Goal: Information Seeking & Learning: Learn about a topic

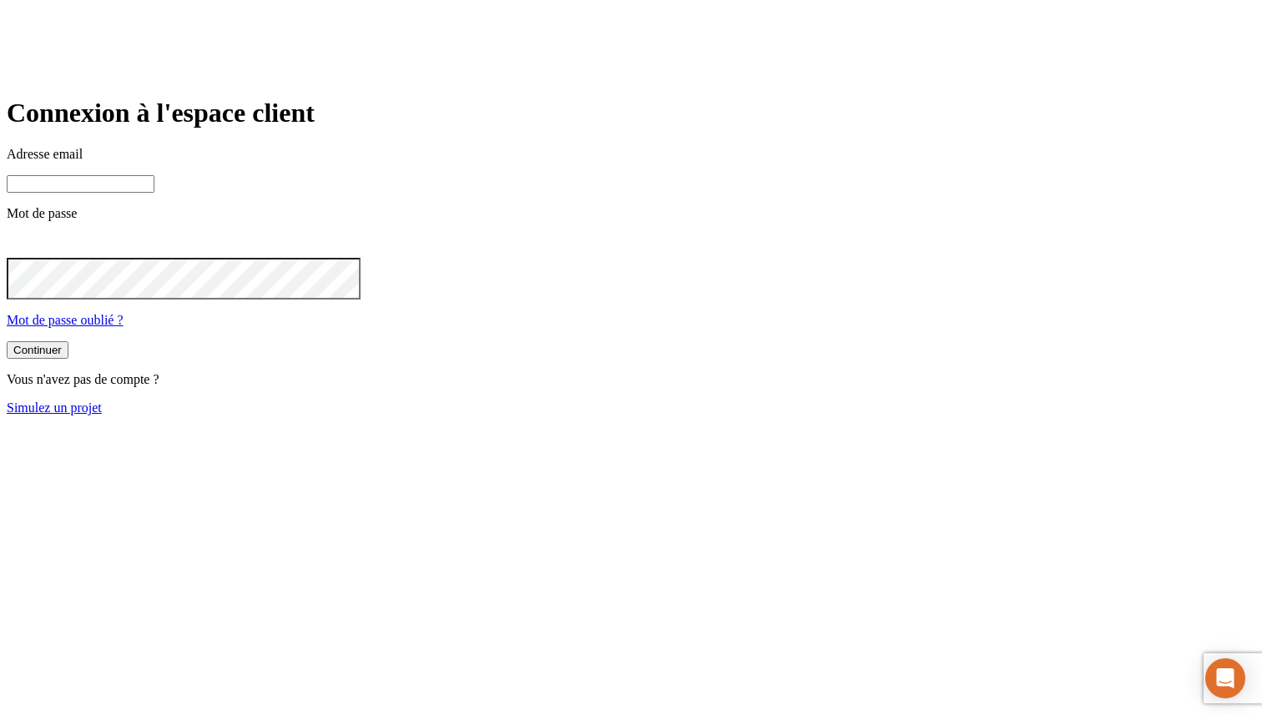
click at [154, 193] on input at bounding box center [81, 184] width 148 height 18
paste input "[PERSON_NAME][DOMAIN_NAME][EMAIL_ADDRESS][DOMAIN_NAME]"
type input "[PERSON_NAME][DOMAIN_NAME][EMAIL_ADDRESS][DOMAIN_NAME]"
click at [7, 343] on button "Continuer" at bounding box center [38, 352] width 62 height 18
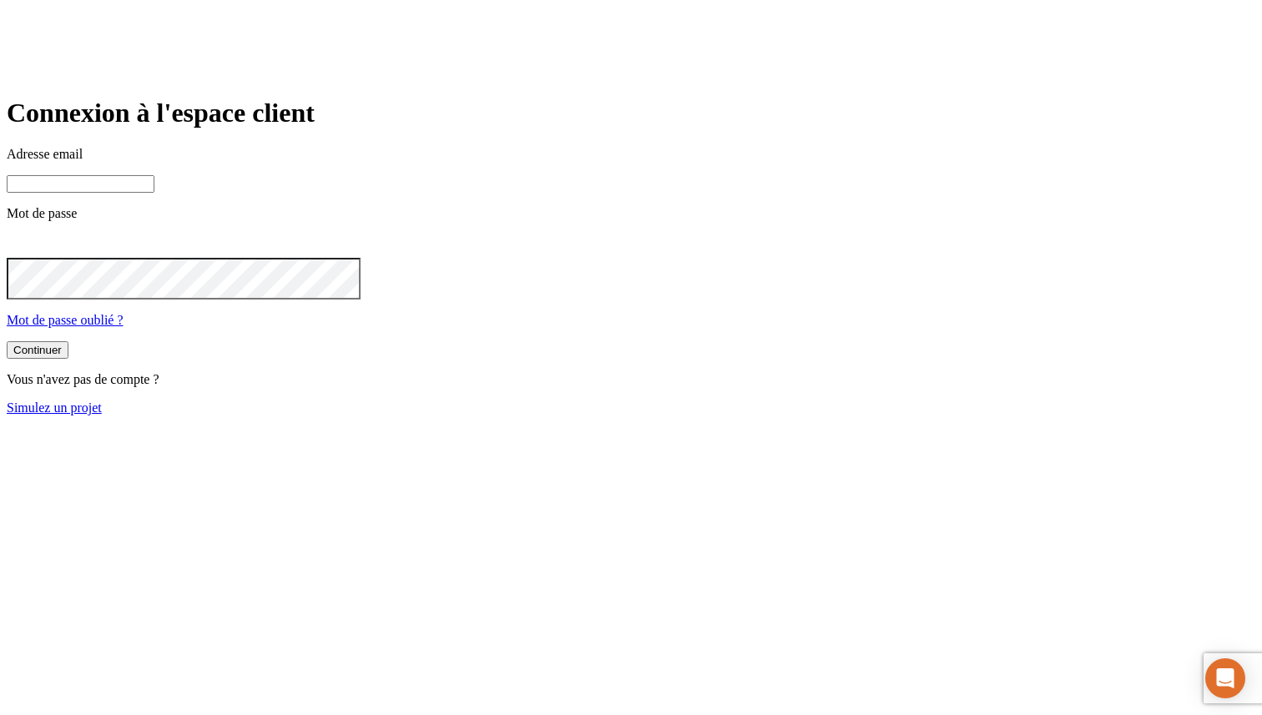
click at [154, 193] on input at bounding box center [81, 184] width 148 height 18
paste input "james.bond+3038@nalo.fr"
type input "james.bond+3038@nalo.fr"
click at [7, 343] on button "Continuer" at bounding box center [38, 352] width 62 height 18
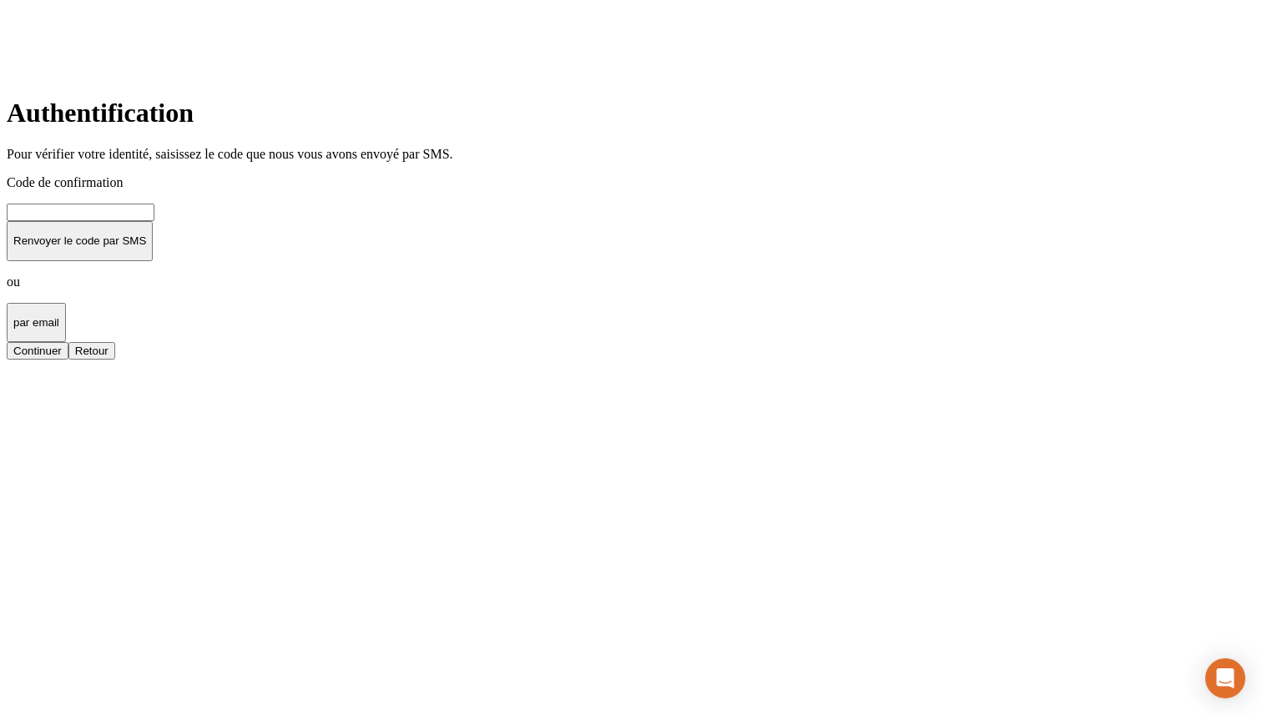
click at [154, 221] on input at bounding box center [81, 213] width 148 height 18
click at [7, 342] on button "Continuer" at bounding box center [38, 351] width 62 height 18
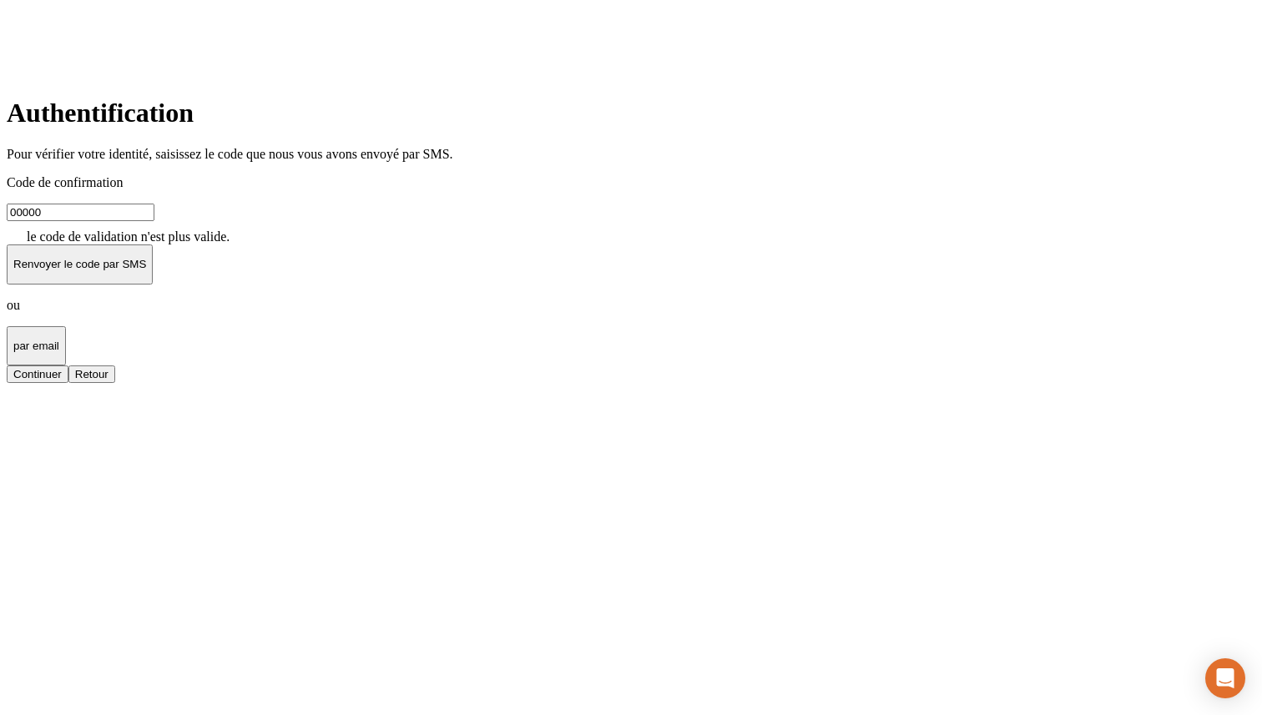
click at [154, 221] on input "00000" at bounding box center [81, 213] width 148 height 18
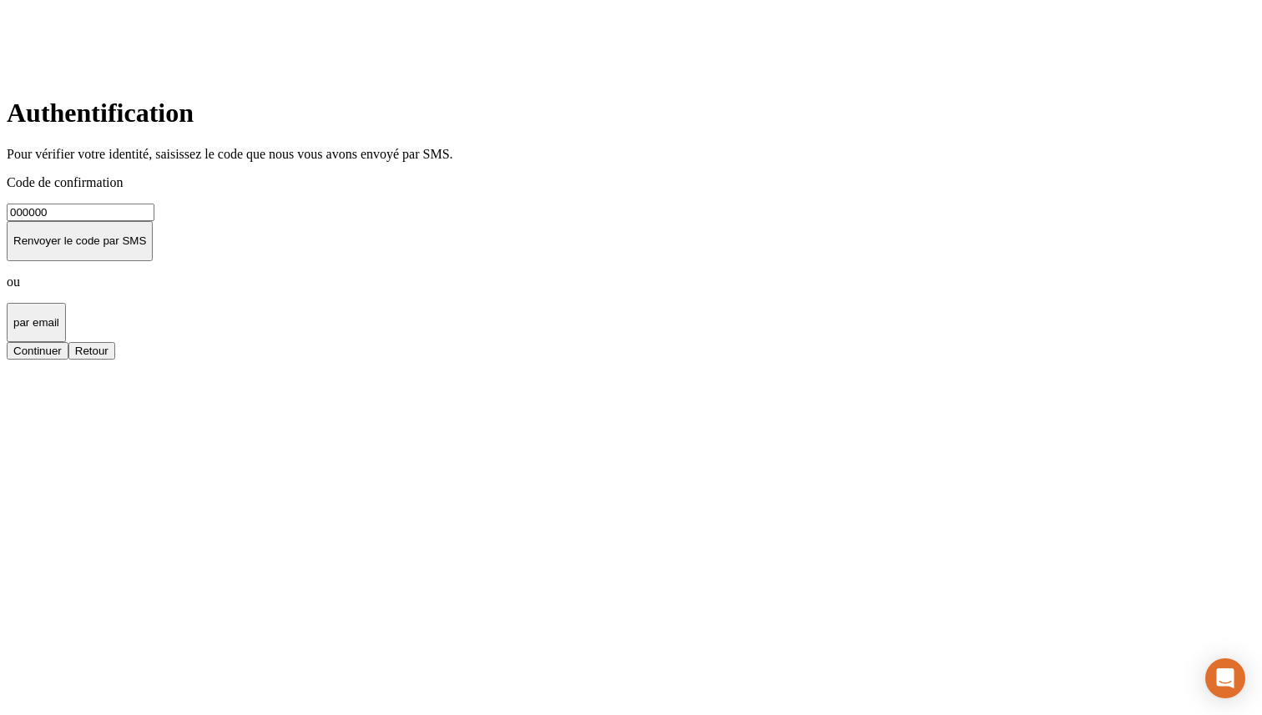
type input "000000"
click at [7, 342] on button "Continuer" at bounding box center [38, 351] width 62 height 18
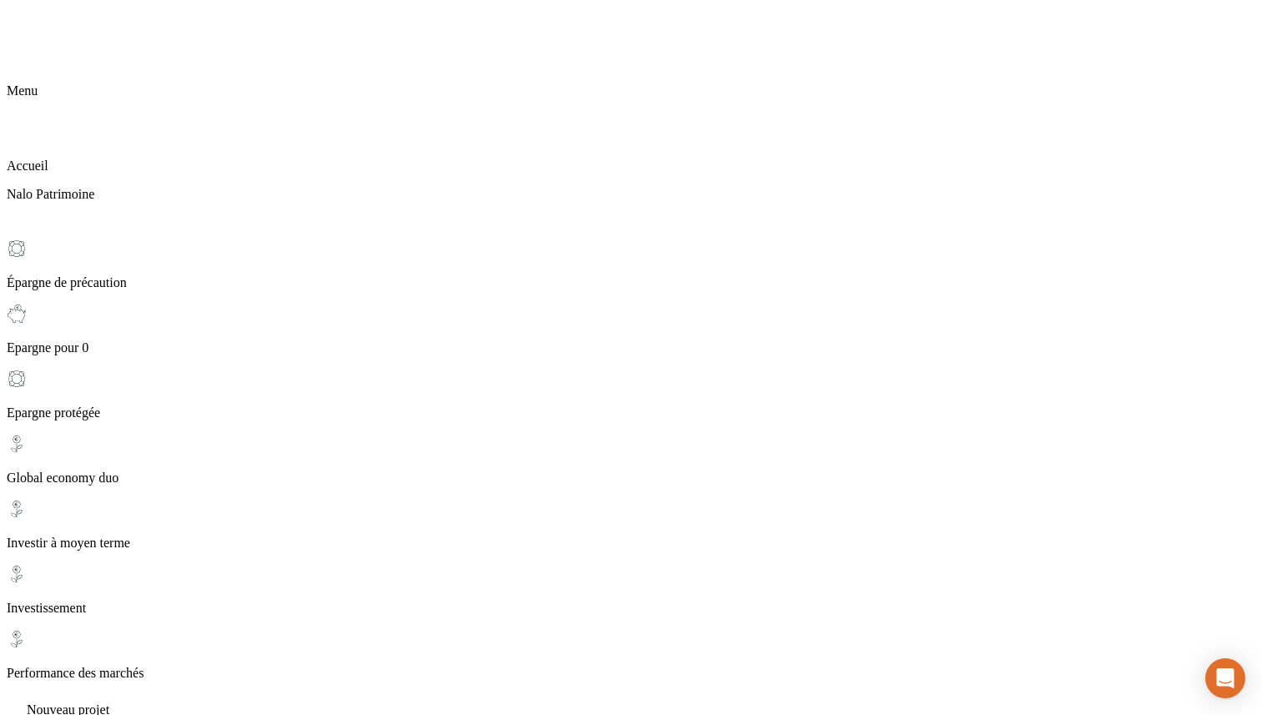
scroll to position [13, 0]
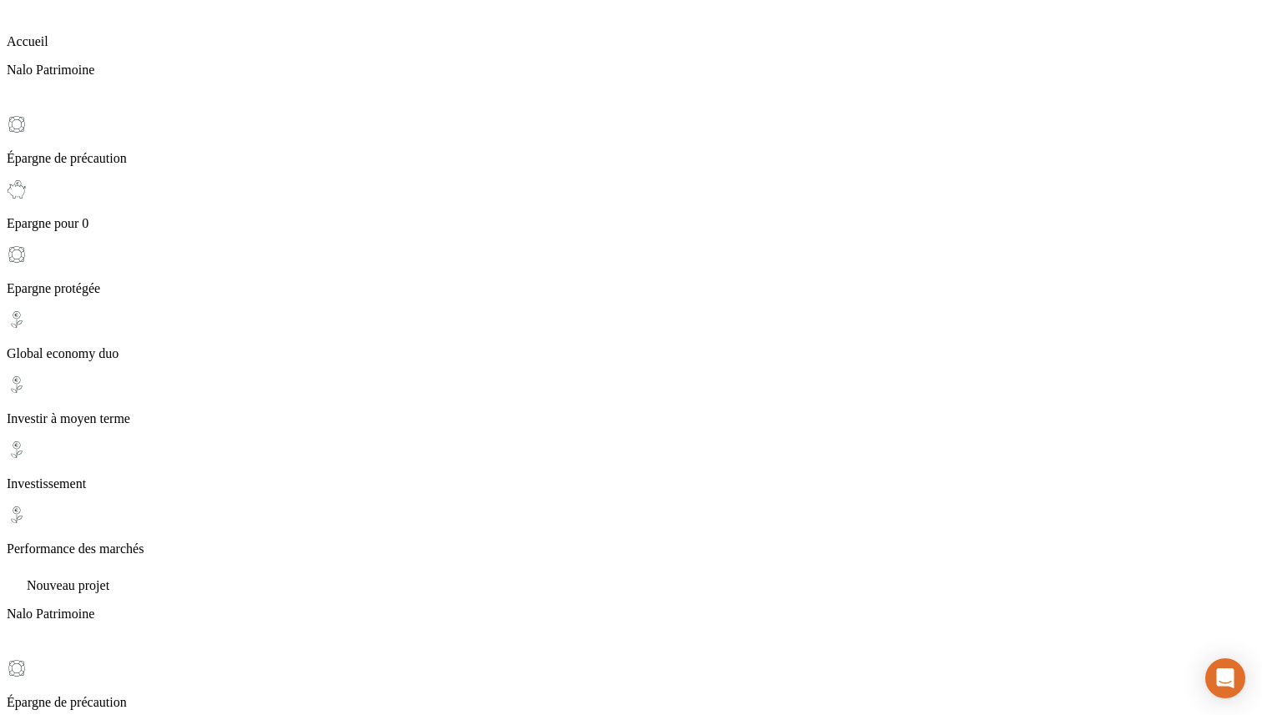
scroll to position [0, 0]
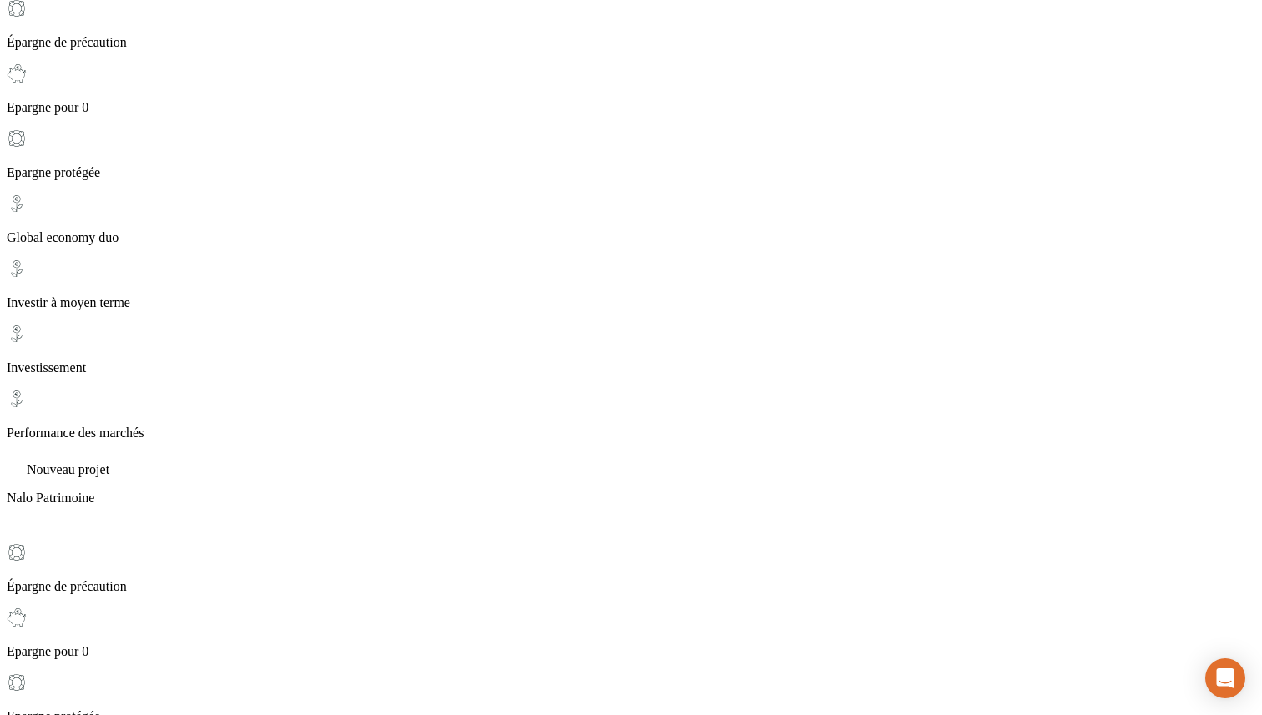
scroll to position [237, 0]
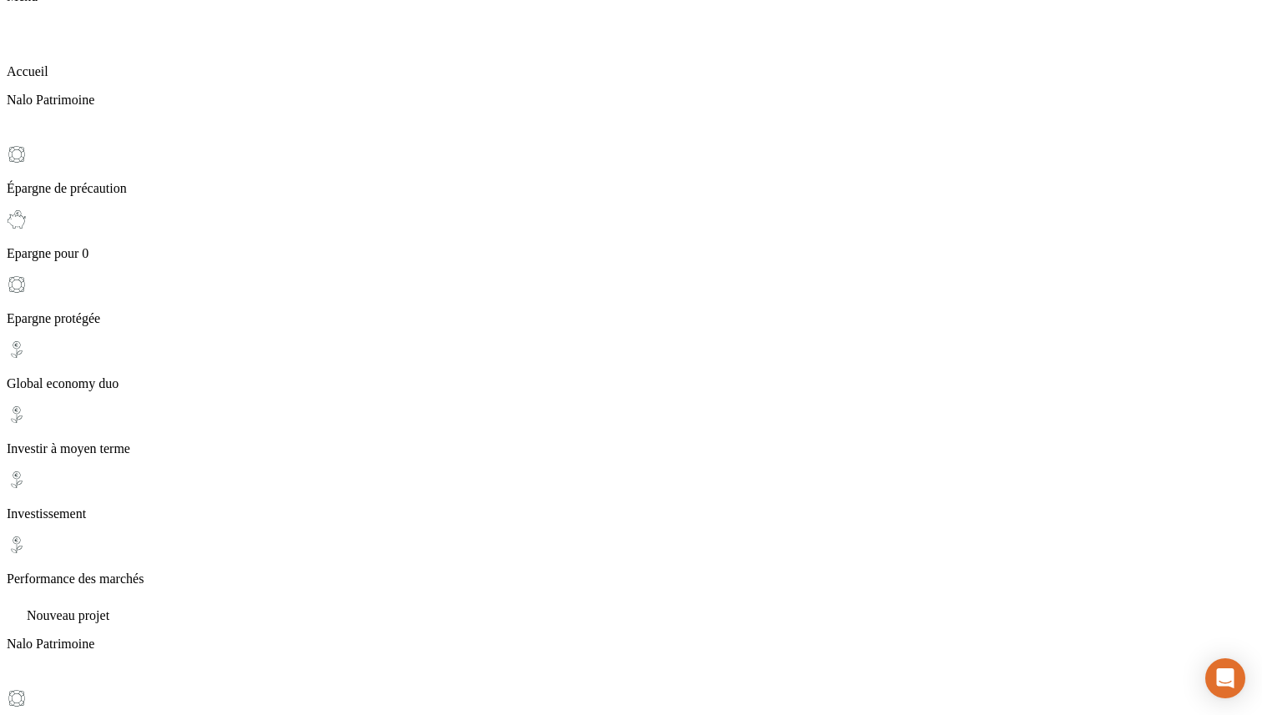
scroll to position [0, 0]
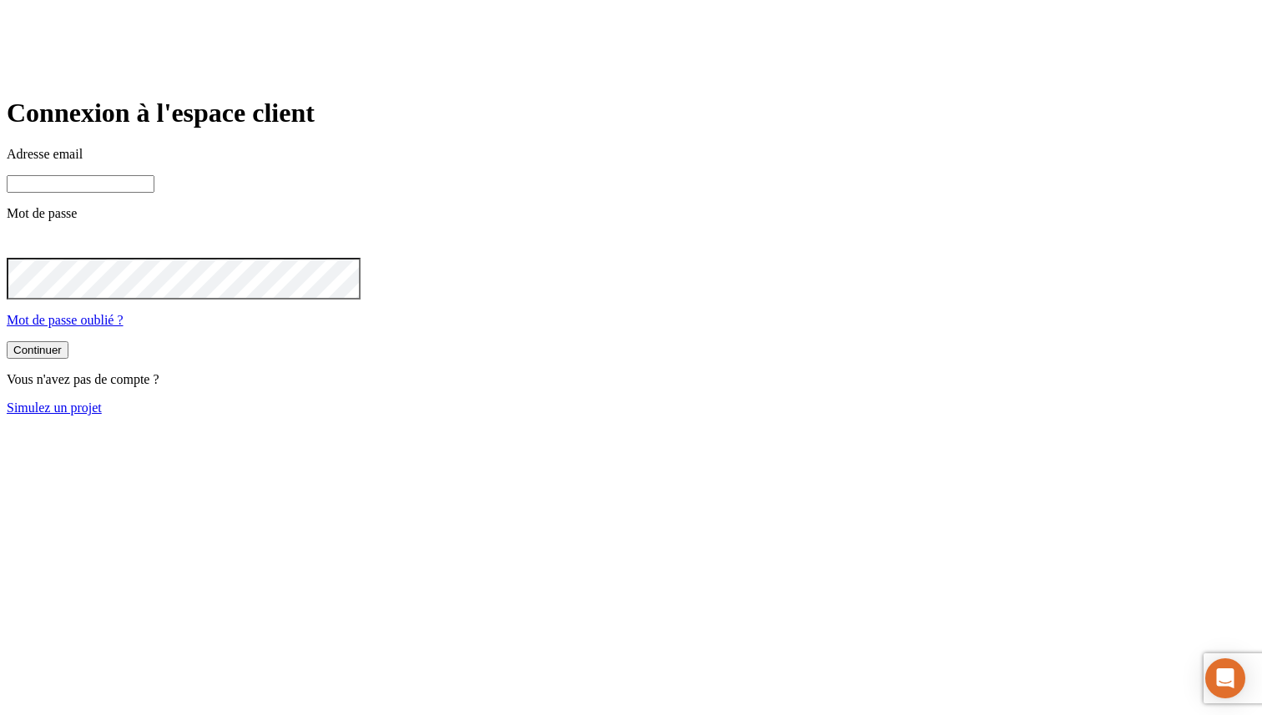
click at [154, 193] on input at bounding box center [81, 184] width 148 height 18
paste input "james.bond+7422@nalo.fr"
type input "james.bond+7422@nalo.fr"
click at [7, 343] on button "Continuer" at bounding box center [38, 352] width 62 height 18
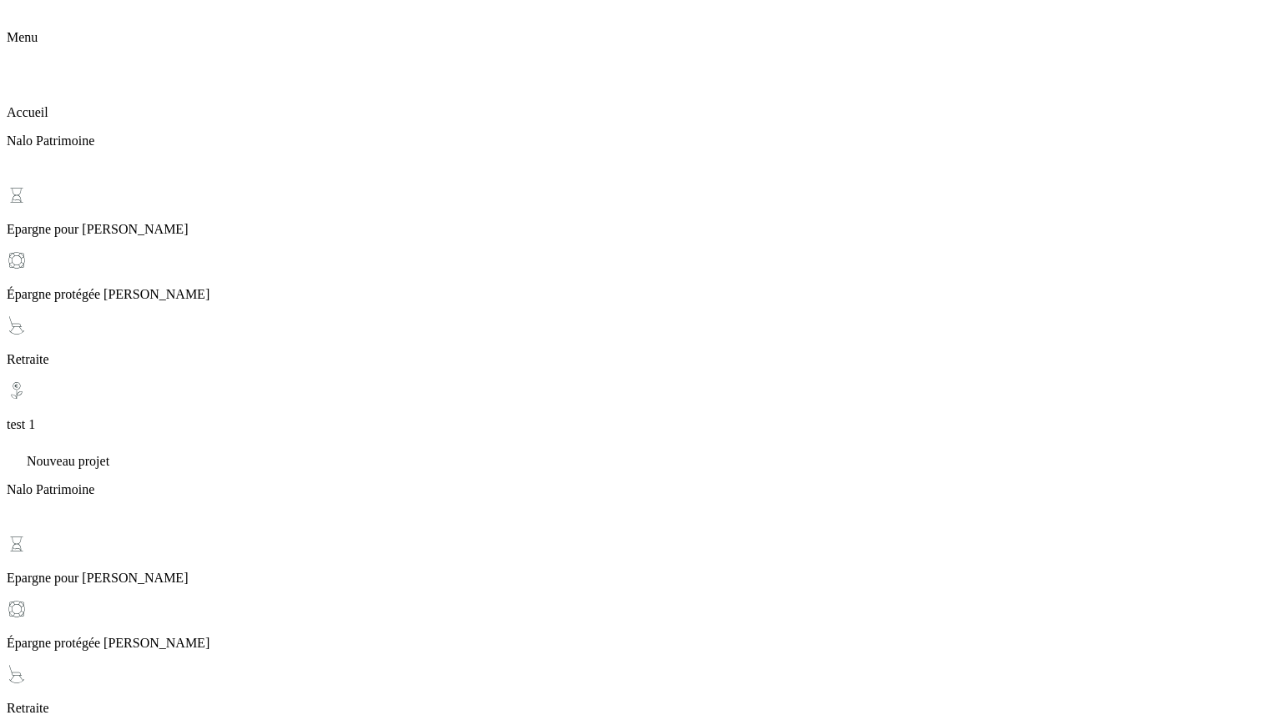
scroll to position [75, 0]
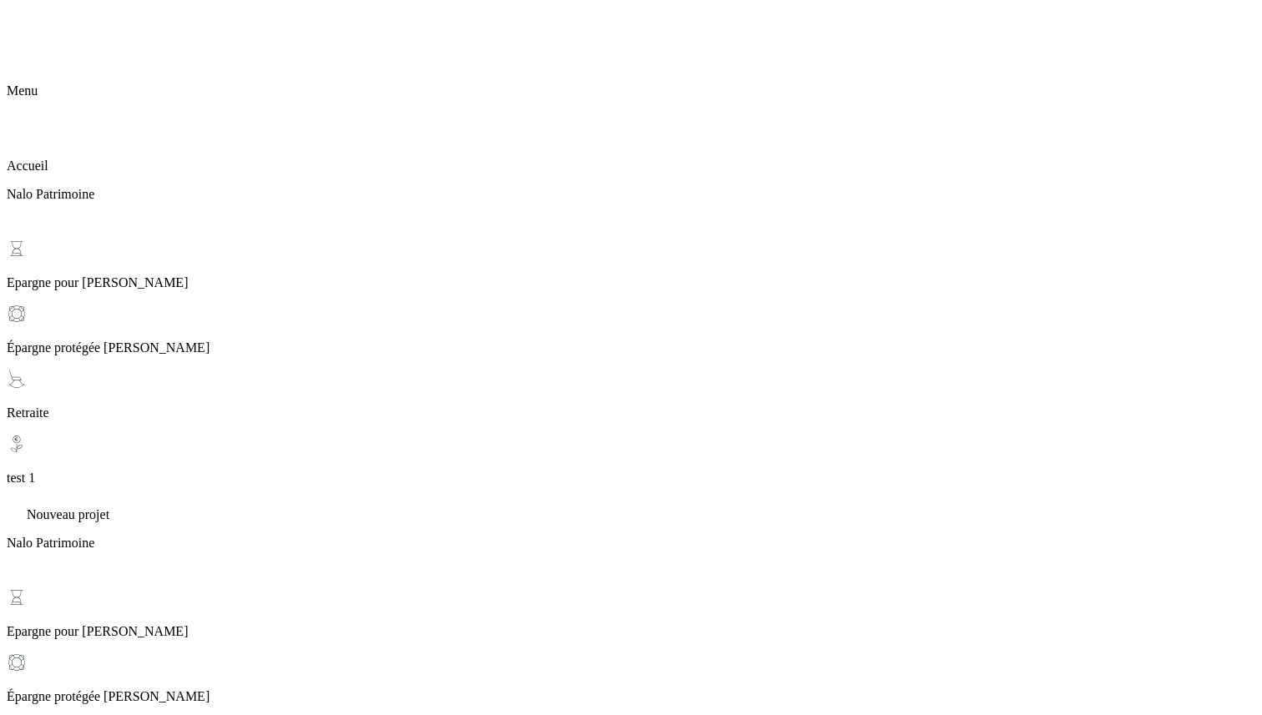
scroll to position [54, 0]
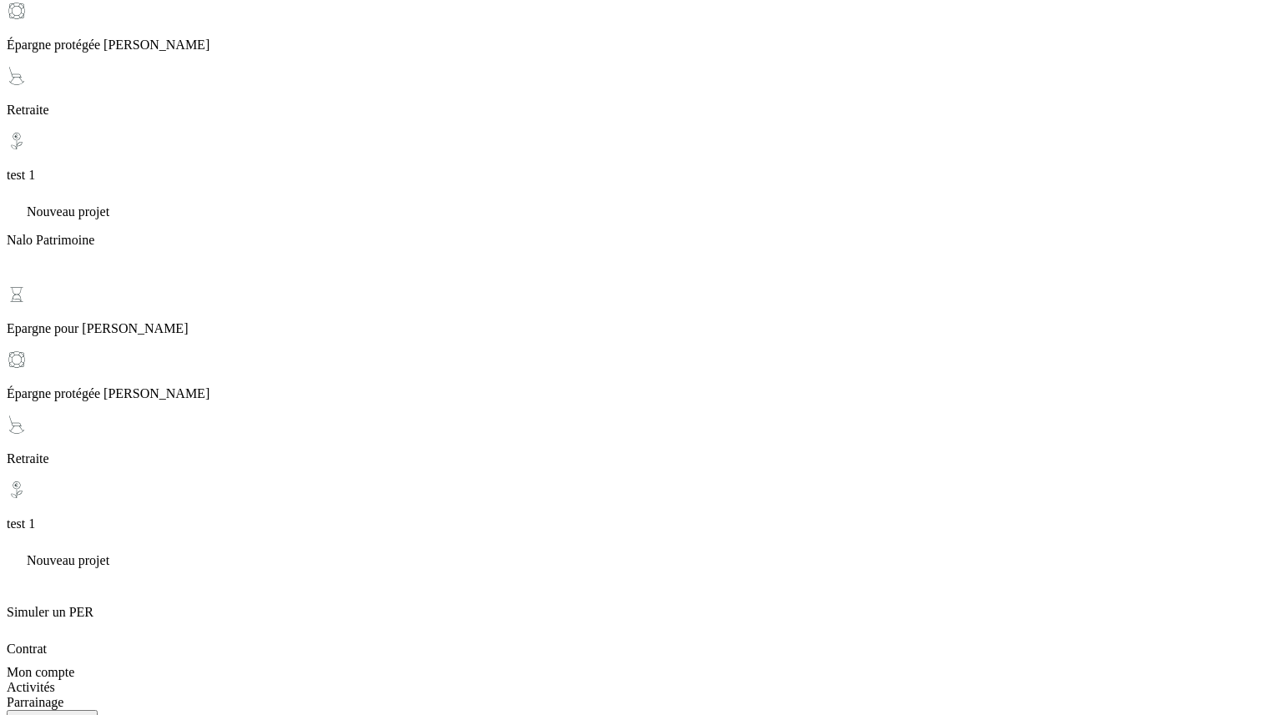
scroll to position [0, 0]
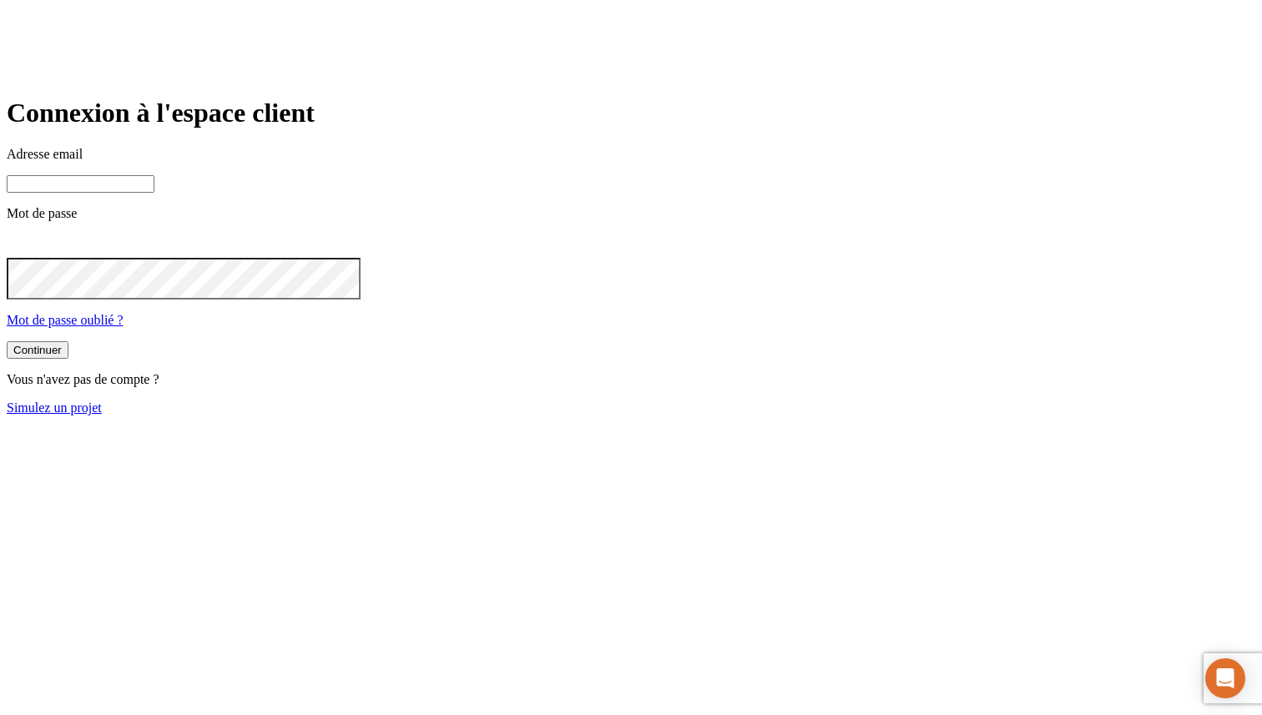
click at [154, 193] on input at bounding box center [81, 184] width 148 height 18
